Goal: Task Accomplishment & Management: Complete application form

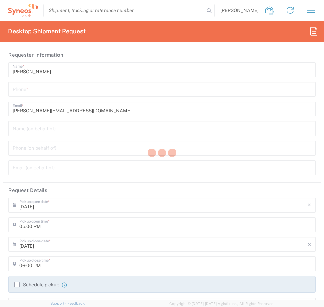
type input "3243"
type input "[GEOGRAPHIC_DATA]"
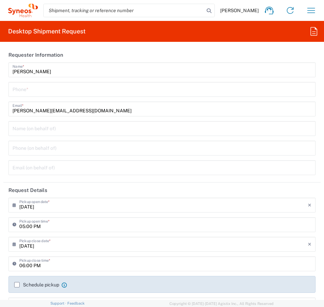
type input "INC Research Clin Svcs [GEOGRAPHIC_DATA]"
click at [31, 92] on input "tel" at bounding box center [161, 89] width 299 height 12
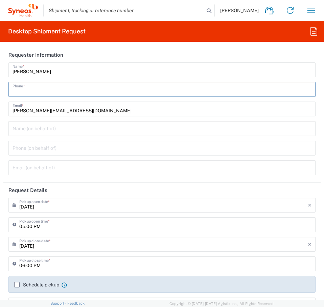
type input "5625952744"
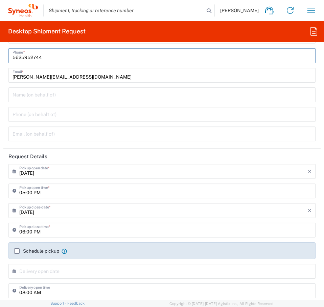
click at [36, 175] on input "[DATE]" at bounding box center [163, 171] width 288 height 12
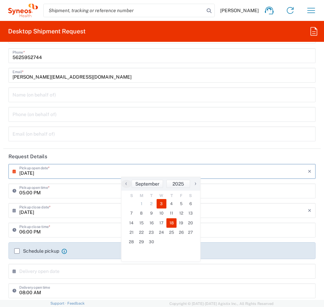
click at [174, 224] on span "18" at bounding box center [171, 223] width 10 height 9
type input "[DATE]"
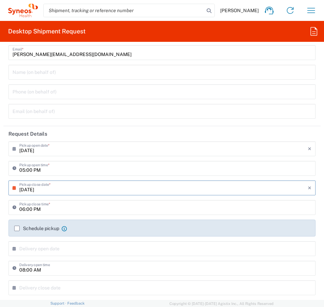
scroll to position [68, 0]
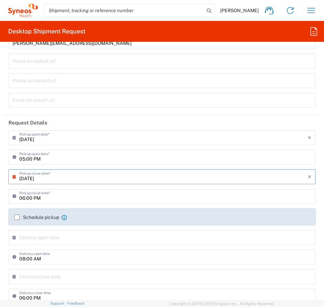
click at [54, 158] on input "05:00 PM" at bounding box center [165, 157] width 292 height 12
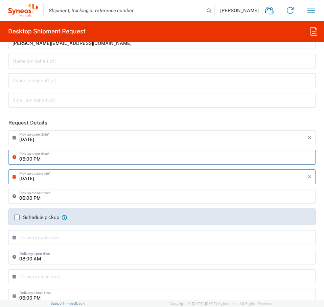
click at [231, 155] on input "05:00 PM" at bounding box center [165, 157] width 292 height 12
click at [54, 160] on input "05:00 PM" at bounding box center [165, 157] width 292 height 12
click at [41, 158] on input "05:00 PM" at bounding box center [165, 157] width 292 height 12
click at [26, 158] on input "05:00 PM" at bounding box center [165, 157] width 292 height 12
click at [60, 196] on input "06:00 PM" at bounding box center [165, 196] width 292 height 12
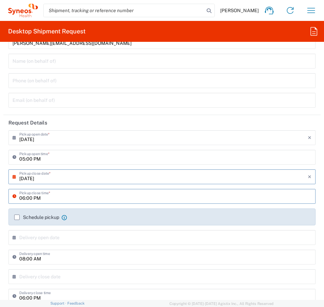
click at [36, 162] on input "05:00 PM" at bounding box center [165, 157] width 292 height 12
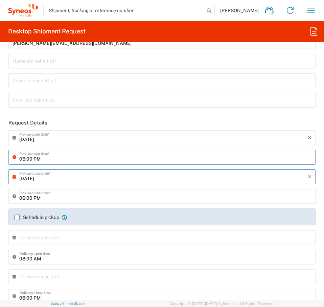
click at [35, 158] on input "05:00 PM" at bounding box center [165, 157] width 292 height 12
click at [48, 158] on input "05:00 PM" at bounding box center [165, 157] width 292 height 12
click at [45, 140] on input "[DATE]" at bounding box center [163, 137] width 288 height 12
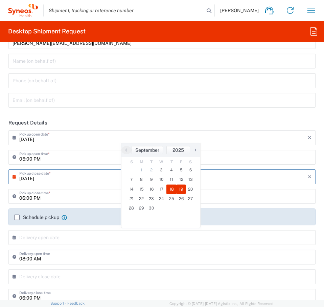
click at [177, 188] on span "19" at bounding box center [180, 189] width 9 height 9
type input "[DATE]"
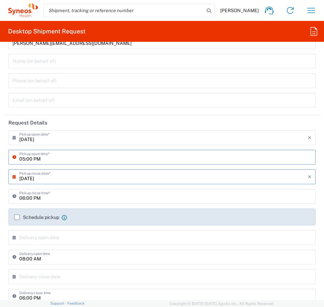
click at [53, 162] on input "05:00 PM" at bounding box center [165, 157] width 292 height 12
click at [77, 161] on input "05:00 PM" at bounding box center [165, 157] width 292 height 12
click at [41, 142] on input "[DATE]" at bounding box center [163, 137] width 288 height 12
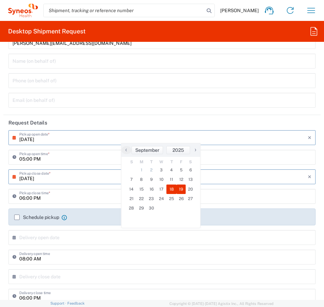
click at [169, 187] on span "18" at bounding box center [171, 189] width 10 height 9
type input "[DATE]"
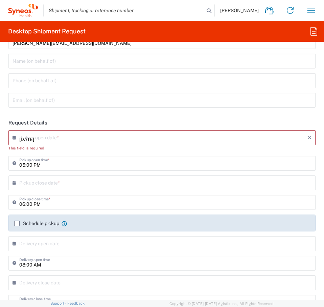
type input "[DATE]"
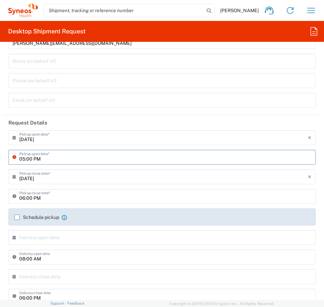
click at [25, 159] on input "05:00 PM" at bounding box center [165, 157] width 292 height 12
click at [33, 161] on input "09:00 PM" at bounding box center [165, 157] width 292 height 12
type input "09:00 AM"
click at [59, 173] on input "[DATE]" at bounding box center [163, 177] width 288 height 12
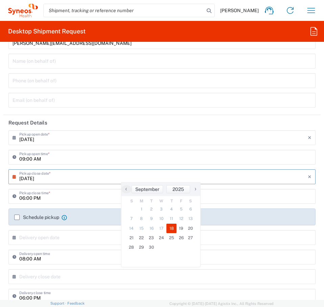
click at [62, 198] on input "06:00 PM" at bounding box center [165, 196] width 292 height 12
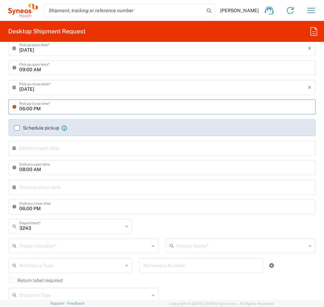
scroll to position [169, 0]
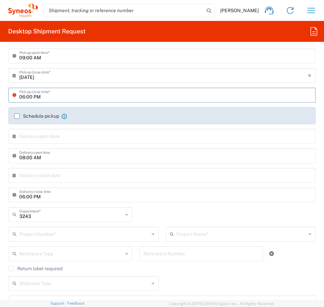
click at [54, 136] on input "text" at bounding box center [163, 136] width 288 height 12
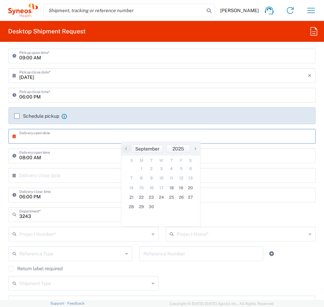
click at [54, 136] on input "text" at bounding box center [163, 136] width 288 height 12
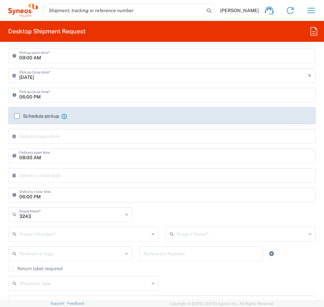
click at [66, 177] on input "text" at bounding box center [163, 175] width 288 height 12
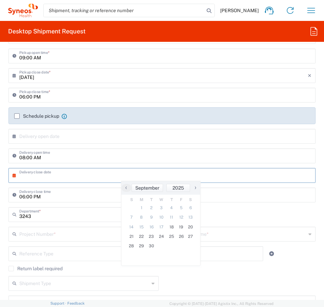
click at [67, 175] on input "text" at bounding box center [163, 175] width 288 height 12
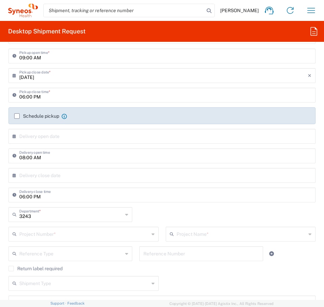
scroll to position [203, 0]
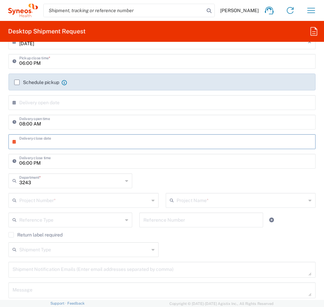
click at [34, 180] on input "3243" at bounding box center [70, 181] width 103 height 12
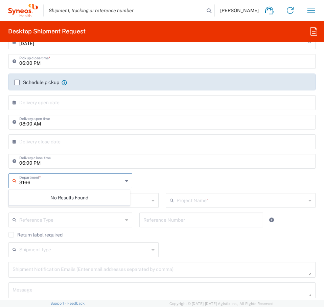
click at [50, 184] on input "3166" at bounding box center [70, 181] width 103 height 12
type input "3166"
click at [157, 185] on div "3166 Department * No Results Found" at bounding box center [162, 184] width 314 height 20
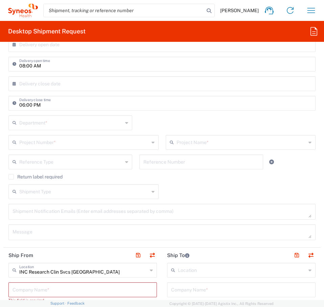
scroll to position [270, 0]
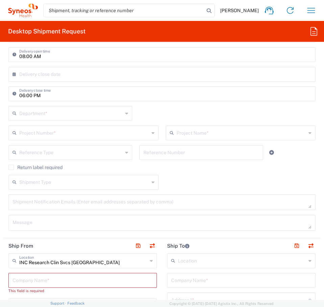
click at [60, 120] on div "Department *" at bounding box center [70, 113] width 124 height 15
click at [61, 117] on input "text" at bounding box center [71, 113] width 104 height 12
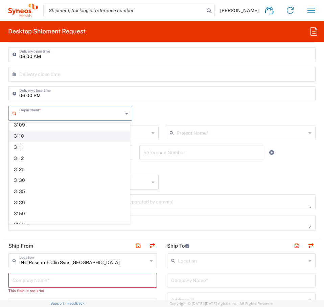
scroll to position [0, 0]
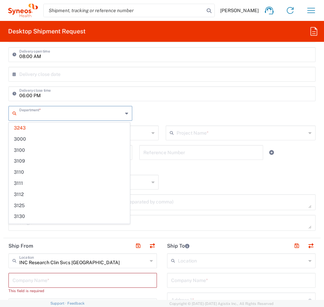
click at [161, 122] on div "Department * 3243 3000 3100 3109 3110 3111 3112 3125 3130 3135 3136 3150 3155 3…" at bounding box center [162, 116] width 314 height 20
type input "3243"
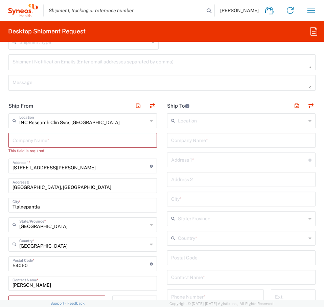
scroll to position [405, 0]
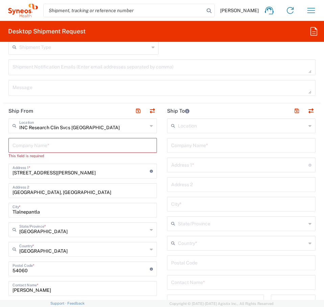
drag, startPoint x: 84, startPoint y: 123, endPoint x: 88, endPoint y: 125, distance: 4.2
click at [84, 123] on input "INC Research Clin Svcs [GEOGRAPHIC_DATA]" at bounding box center [83, 126] width 128 height 12
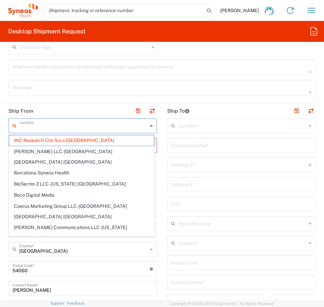
click at [88, 130] on input "text" at bounding box center [83, 126] width 128 height 12
click at [79, 140] on span "INC Research Clin Svcs [GEOGRAPHIC_DATA]" at bounding box center [81, 140] width 145 height 10
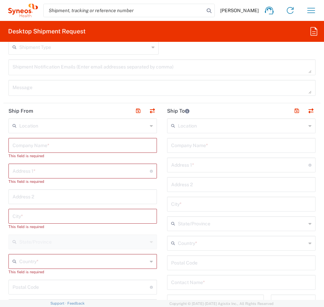
click at [58, 132] on div "Location" at bounding box center [82, 126] width 148 height 15
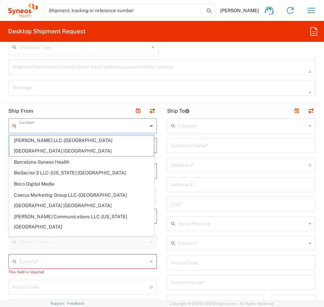
click at [61, 129] on input "text" at bounding box center [83, 126] width 128 height 12
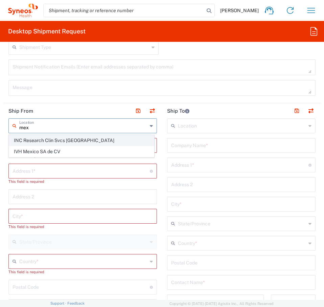
click at [63, 138] on span "INC Research Clin Svcs [GEOGRAPHIC_DATA]" at bounding box center [81, 140] width 145 height 10
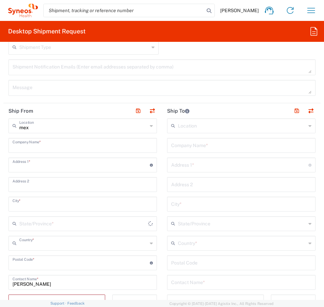
type input "INC Research Clin Svcs [GEOGRAPHIC_DATA]"
type input "[STREET_ADDRESS][PERSON_NAME]"
type input "[GEOGRAPHIC_DATA], [GEOGRAPHIC_DATA]"
type input "Tlalnepantla"
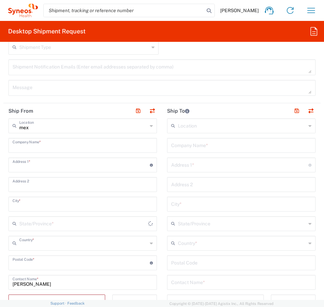
type input "[GEOGRAPHIC_DATA]"
type input "54060"
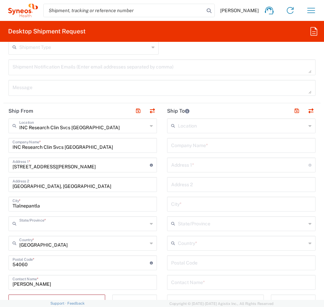
type input "[GEOGRAPHIC_DATA]"
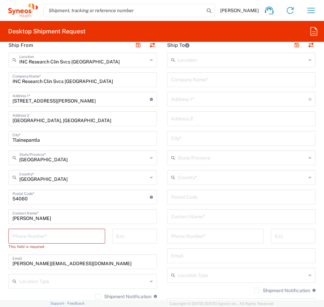
scroll to position [473, 0]
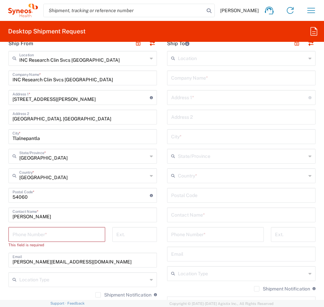
drag, startPoint x: 47, startPoint y: 237, endPoint x: 52, endPoint y: 238, distance: 5.9
click at [47, 237] on input "tel" at bounding box center [56, 234] width 88 height 12
click at [39, 214] on input "[PERSON_NAME]" at bounding box center [82, 215] width 140 height 12
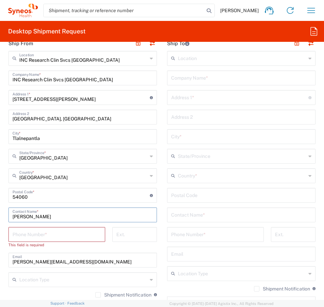
type input "[PERSON_NAME]"
drag, startPoint x: 49, startPoint y: 232, endPoint x: 56, endPoint y: 240, distance: 10.8
click at [49, 232] on input "tel" at bounding box center [56, 234] width 88 height 12
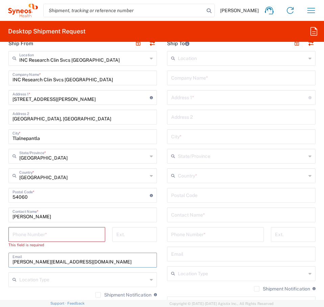
drag, startPoint x: 41, startPoint y: 262, endPoint x: 6, endPoint y: 262, distance: 34.8
click at [6, 262] on main "INC Research Clin Svcs [GEOGRAPHIC_DATA] Location INC Research Clin Svcs [GEOGR…" at bounding box center [82, 205] width 158 height 309
type input "[PERSON_NAME][EMAIL_ADDRESS][PERSON_NAME][DOMAIN_NAME]"
click at [46, 225] on div "INC Research Clin Svcs [GEOGRAPHIC_DATA] Location INC Research Clin Svcs [GEOGR…" at bounding box center [82, 205] width 148 height 309
click at [45, 233] on input "tel" at bounding box center [56, 234] width 88 height 12
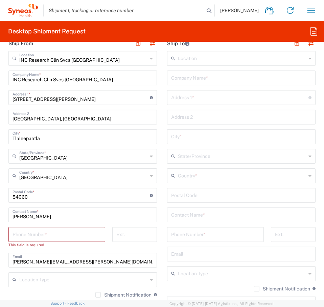
click at [29, 234] on input "tel" at bounding box center [56, 234] width 88 height 12
paste input "52 55 6599 7772"
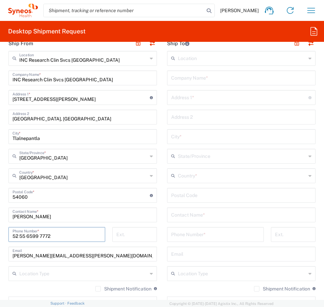
type input "52 55 6599 7772"
click at [213, 249] on input "text" at bounding box center [241, 254] width 140 height 12
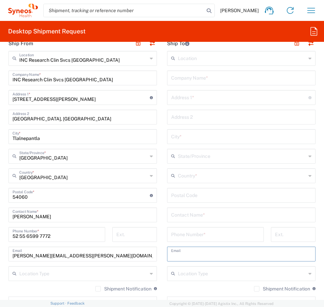
scroll to position [439, 0]
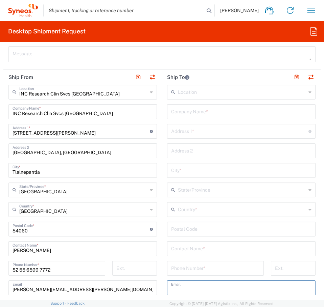
click at [204, 94] on input "text" at bounding box center [242, 92] width 128 height 12
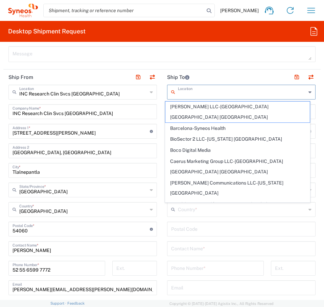
click at [204, 94] on input "text" at bounding box center [242, 92] width 128 height 12
click at [162, 88] on main "Location [PERSON_NAME] LLC-[GEOGRAPHIC_DATA] [GEOGRAPHIC_DATA] [GEOGRAPHIC_DATA…" at bounding box center [241, 227] width 158 height 284
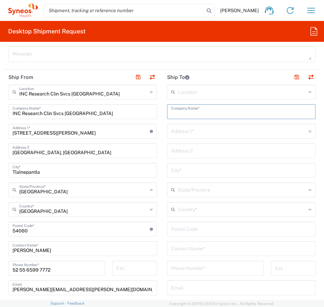
click at [171, 117] on input "text" at bounding box center [241, 111] width 140 height 12
type input "Residencial Palta 152"
type input "Tablaje 22096 casa 35"
type input "Palta 152, Cholul"
type input "Merida"
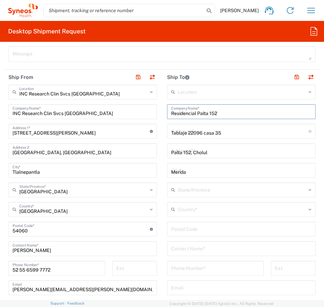
type input "[GEOGRAPHIC_DATA]"
type input "97305"
type input "5625952744"
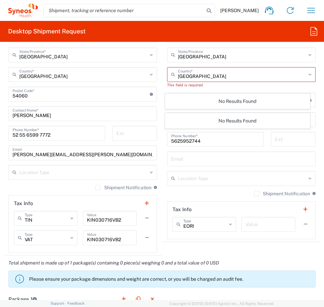
scroll to position [507, 0]
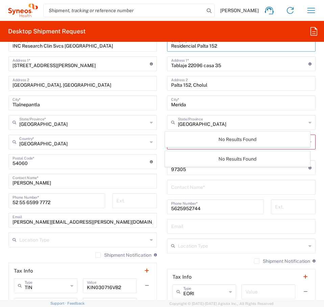
click at [188, 122] on input "[GEOGRAPHIC_DATA]" at bounding box center [242, 122] width 128 height 12
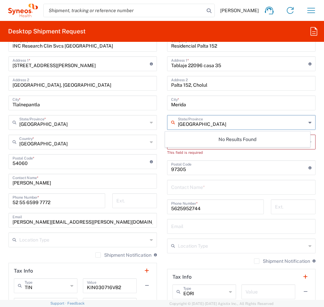
click at [199, 124] on input "[GEOGRAPHIC_DATA]" at bounding box center [242, 122] width 128 height 12
drag, startPoint x: 199, startPoint y: 124, endPoint x: 185, endPoint y: 124, distance: 13.5
click at [185, 124] on input "[GEOGRAPHIC_DATA]" at bounding box center [242, 122] width 128 height 12
type input "yu"
click at [185, 160] on div "Postal Code Enter Postal Code here" at bounding box center [241, 167] width 148 height 15
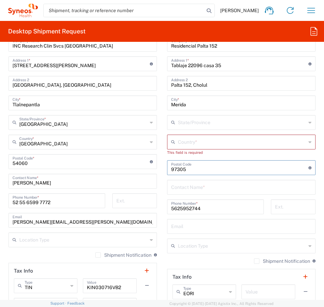
click at [186, 146] on input "text" at bounding box center [242, 142] width 128 height 12
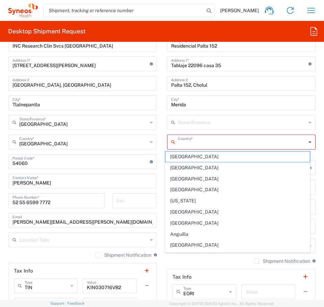
click at [187, 147] on input "text" at bounding box center [242, 142] width 128 height 12
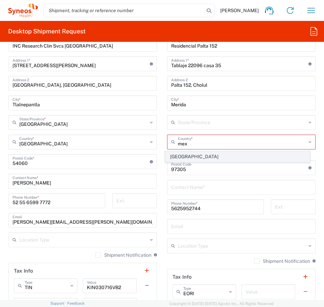
click at [185, 160] on span "[GEOGRAPHIC_DATA]" at bounding box center [237, 157] width 145 height 10
type input "[GEOGRAPHIC_DATA]"
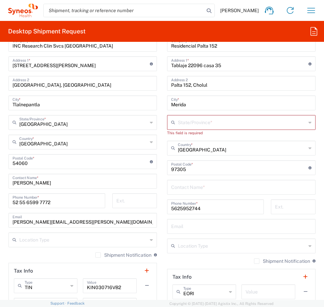
click at [192, 123] on input "text" at bounding box center [242, 122] width 128 height 12
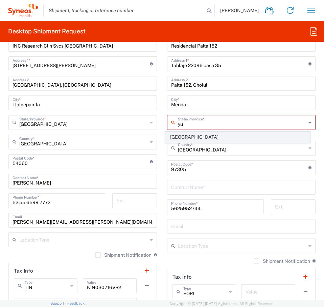
click at [188, 139] on span "[GEOGRAPHIC_DATA]" at bounding box center [237, 137] width 145 height 10
type input "[GEOGRAPHIC_DATA]"
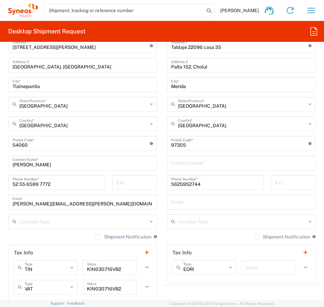
scroll to position [540, 0]
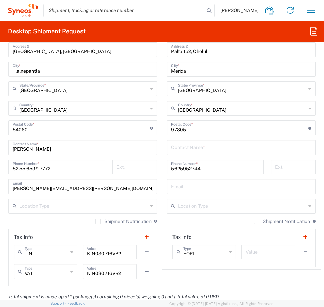
click at [213, 149] on input "text" at bounding box center [241, 147] width 140 height 12
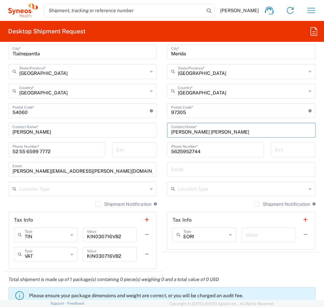
scroll to position [574, 0]
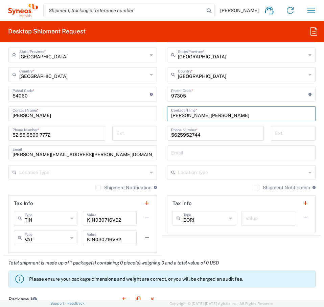
type input "[PERSON_NAME] [PERSON_NAME]"
click at [214, 160] on div "Email" at bounding box center [241, 153] width 148 height 15
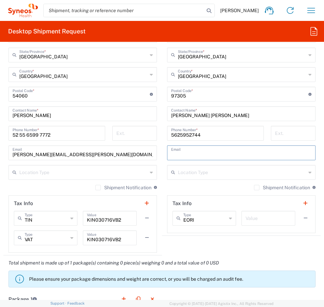
click at [214, 155] on input "text" at bounding box center [241, 153] width 140 height 12
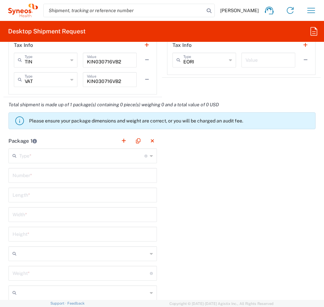
scroll to position [743, 0]
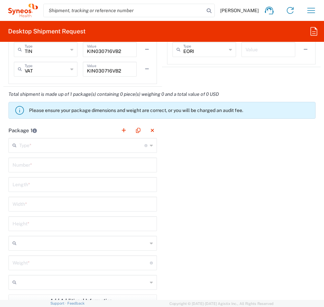
type input "[PERSON_NAME][EMAIL_ADDRESS][DOMAIN_NAME]"
click at [80, 149] on input "text" at bounding box center [81, 145] width 125 height 12
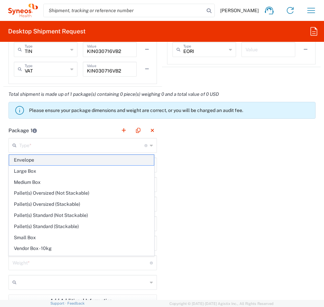
drag, startPoint x: 51, startPoint y: 161, endPoint x: 68, endPoint y: 170, distance: 18.4
click at [51, 161] on span "Envelope" at bounding box center [81, 160] width 145 height 10
type input "Envelope"
type input "1"
type input "9.5"
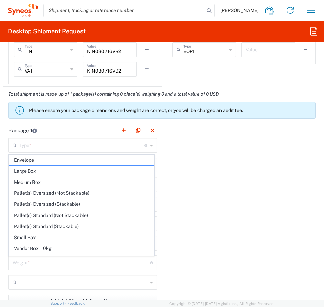
type input "12.5"
type input "0.25"
type input "in"
type input "0.45"
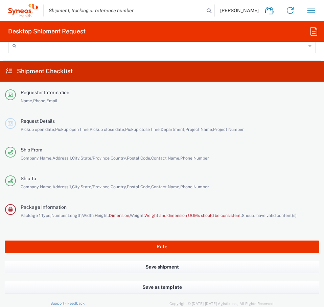
scroll to position [1352, 0]
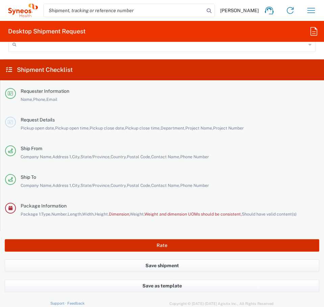
click at [226, 248] on button "Rate" at bounding box center [162, 245] width 314 height 12
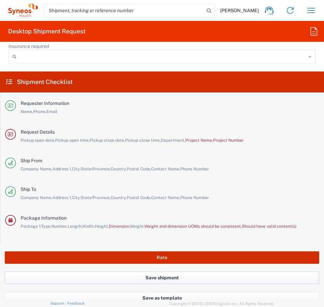
scroll to position [1365, 0]
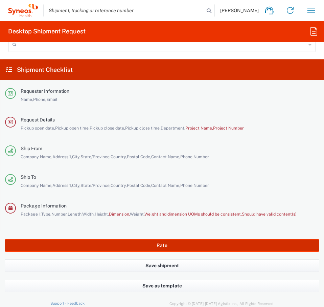
click at [122, 248] on button "Rate" at bounding box center [162, 245] width 314 height 12
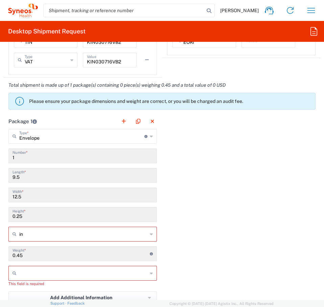
scroll to position [777, 0]
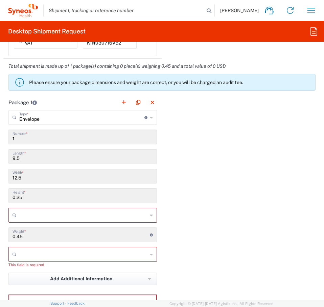
click at [116, 220] on input "text" at bounding box center [83, 215] width 128 height 11
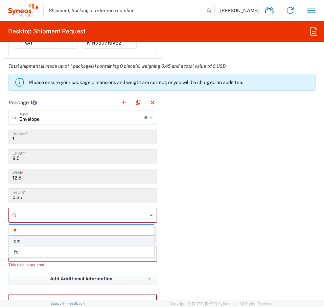
click at [86, 237] on span "cm" at bounding box center [81, 241] width 145 height 10
type input "24.13"
type input "31.75"
type input "0.64"
type input "cm"
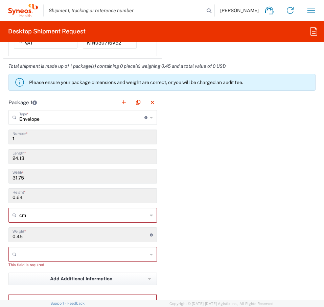
click at [60, 253] on input "text" at bounding box center [83, 254] width 128 height 11
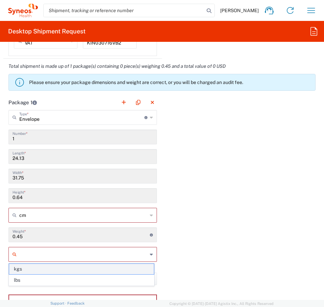
click at [53, 266] on span "kgs" at bounding box center [81, 269] width 145 height 10
type input "kgs"
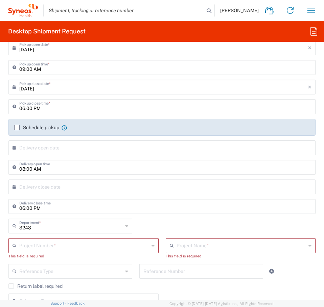
scroll to position [169, 0]
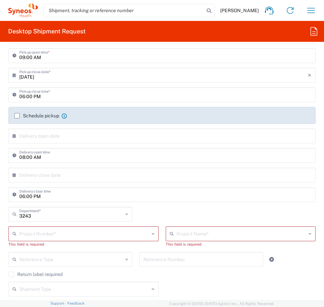
click at [56, 235] on input "text" at bounding box center [84, 234] width 130 height 12
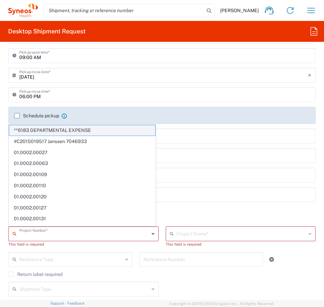
click at [80, 129] on span "**6183 DEPARTMENTAL EXPENSE" at bounding box center [82, 130] width 146 height 10
type input "**6183 DEPARTMENTAL EXPENSE"
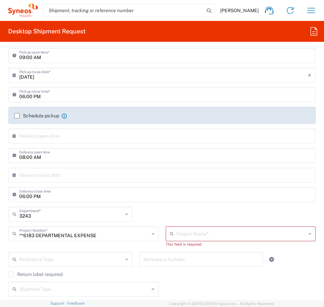
click at [211, 233] on input "text" at bounding box center [241, 234] width 130 height 12
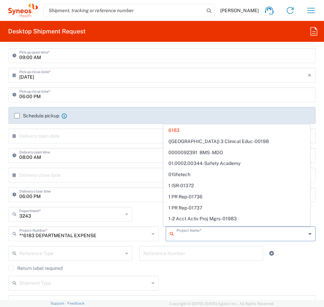
click at [203, 237] on input "text" at bounding box center [241, 234] width 130 height 12
type input "3166"
type input "**6183 DEPARTMENTAL EXPENSE"
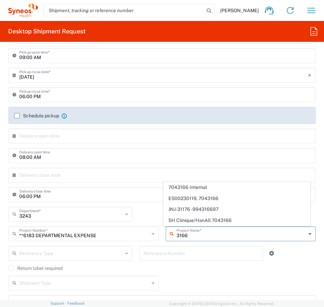
click at [203, 237] on input "3166" at bounding box center [241, 234] width 130 height 12
type input "[PERSON_NAME]"
click at [210, 238] on input "[PERSON_NAME]" at bounding box center [241, 234] width 130 height 12
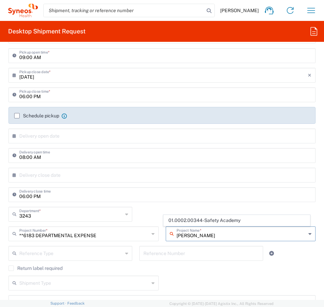
click at [210, 238] on input "[PERSON_NAME]" at bounding box center [241, 234] width 130 height 12
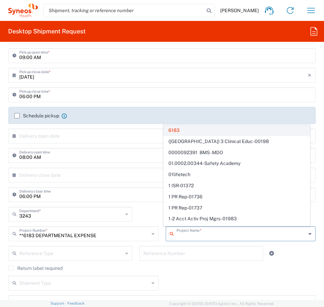
click at [177, 130] on span "6183" at bounding box center [236, 130] width 146 height 10
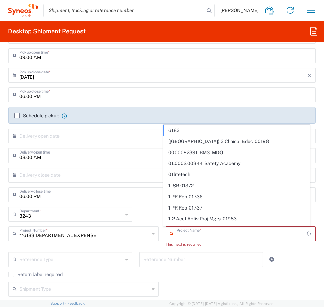
click at [194, 234] on input "text" at bounding box center [241, 234] width 130 height 12
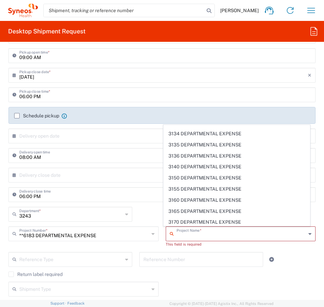
scroll to position [1615, 0]
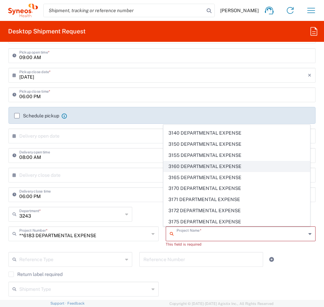
click at [205, 168] on span "3160 DEPARTMENTAL EXPENSE" at bounding box center [236, 166] width 146 height 10
type input "3160 DEPARTMENTAL EXPENSE"
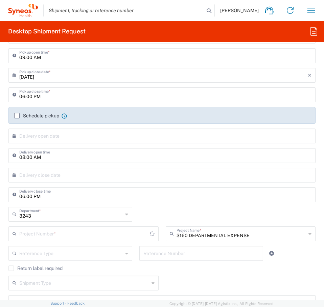
type input "3160 DEPARTMENTAL EXPENSE"
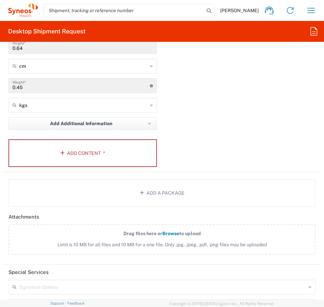
scroll to position [946, 0]
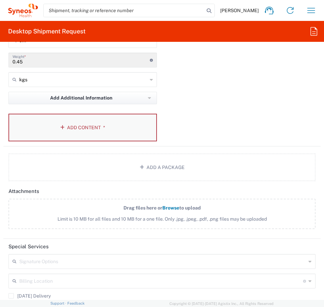
click at [72, 126] on button "Add Content *" at bounding box center [82, 128] width 148 height 28
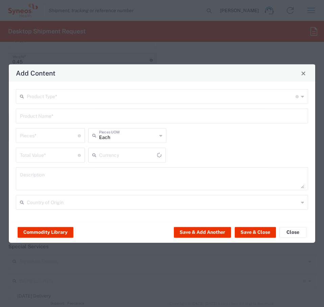
type input "US Dollar"
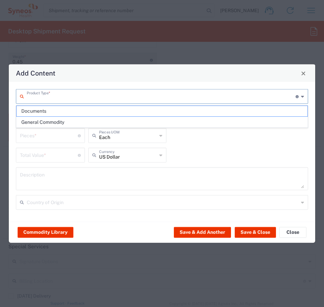
click at [28, 96] on input "text" at bounding box center [161, 96] width 269 height 12
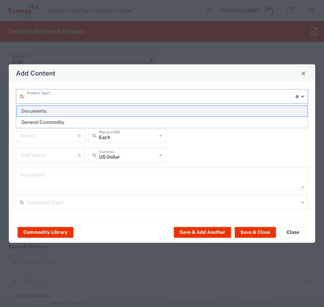
click at [42, 113] on span "Documents" at bounding box center [162, 111] width 290 height 10
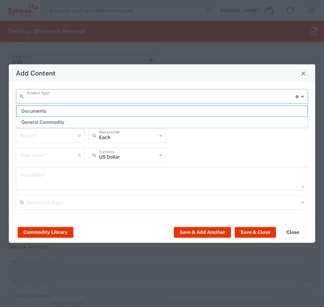
type input "Documents"
type input "1"
type textarea "Documents"
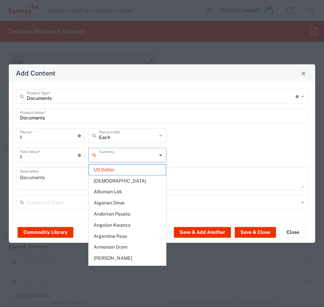
click at [123, 160] on input "text" at bounding box center [128, 155] width 58 height 12
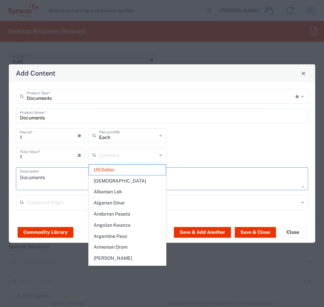
click at [237, 179] on textarea "Documents" at bounding box center [162, 179] width 284 height 19
type input "US Dollar"
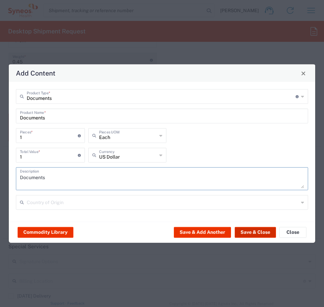
click at [251, 232] on button "Save & Close" at bounding box center [254, 232] width 41 height 11
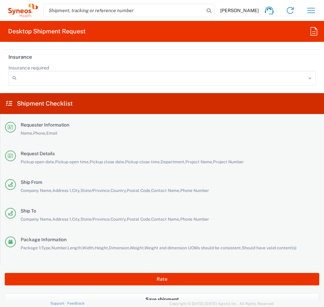
scroll to position [1392, 0]
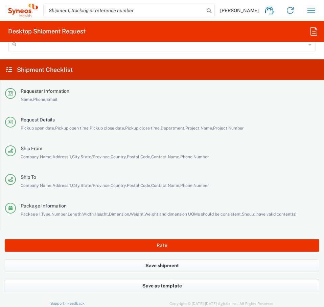
click at [160, 286] on button "Save as template" at bounding box center [162, 286] width 314 height 12
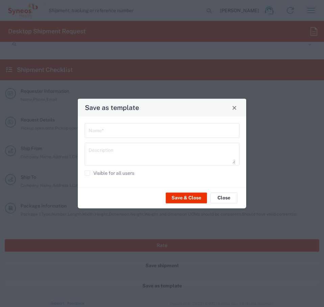
click at [136, 132] on input "text" at bounding box center [161, 130] width 147 height 12
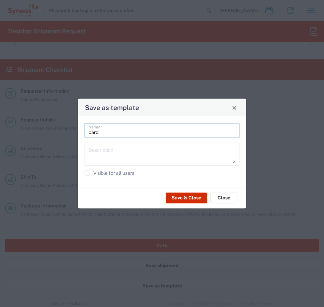
type input "card"
click at [196, 195] on button "Save & Close" at bounding box center [186, 198] width 41 height 11
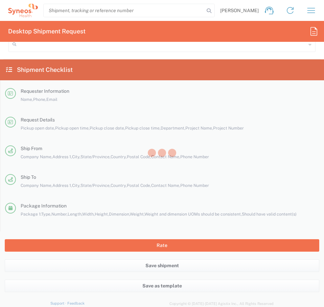
click at [206, 250] on div at bounding box center [162, 153] width 324 height 307
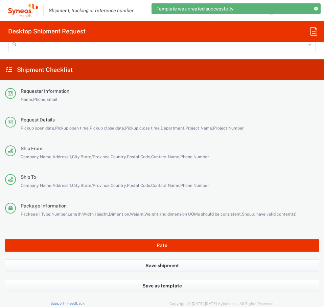
click at [318, 275] on div "Save shipment" at bounding box center [162, 270] width 324 height 20
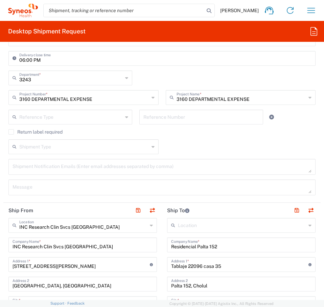
scroll to position [310, 0]
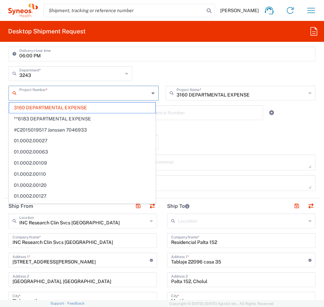
click at [113, 96] on input "text" at bounding box center [84, 93] width 130 height 12
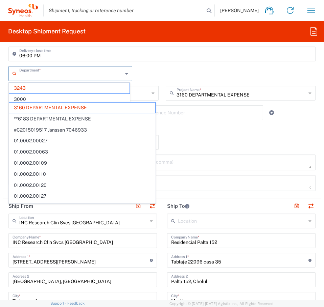
click at [97, 74] on input "text" at bounding box center [70, 73] width 103 height 12
type input "3160 DEPARTMENTAL EXPENSE"
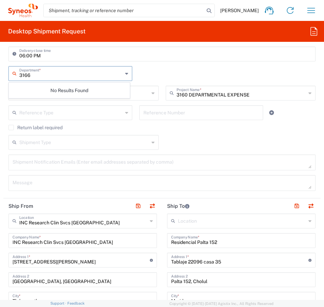
click at [97, 74] on input "3166" at bounding box center [70, 73] width 103 height 12
type input "3165"
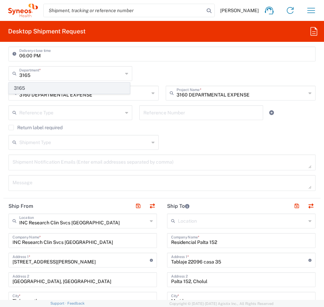
click at [95, 88] on span "3165" at bounding box center [69, 88] width 120 height 10
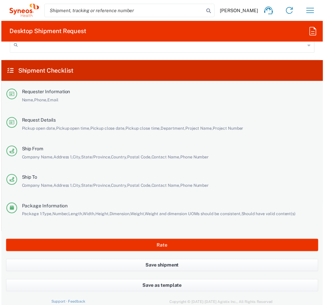
scroll to position [1392, 0]
